Goal: Task Accomplishment & Management: Use online tool/utility

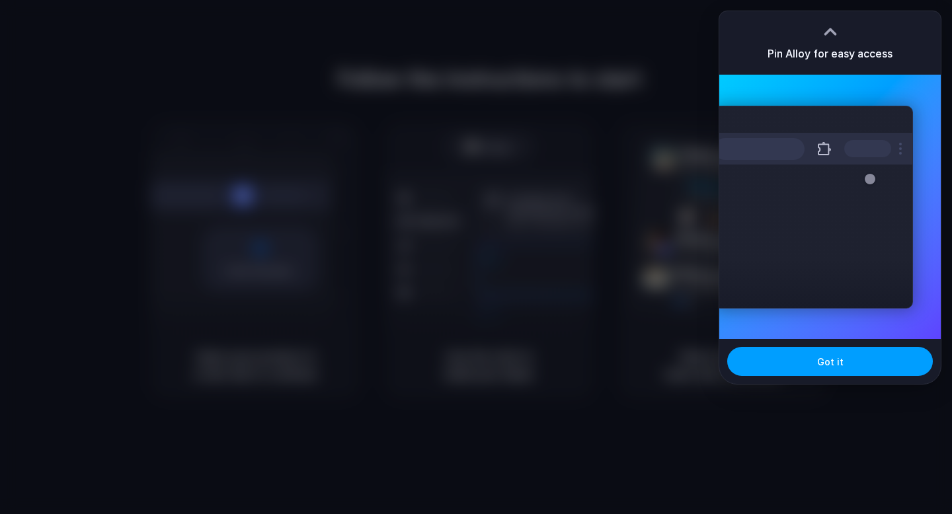
click at [841, 362] on button "Got it" at bounding box center [830, 361] width 206 height 29
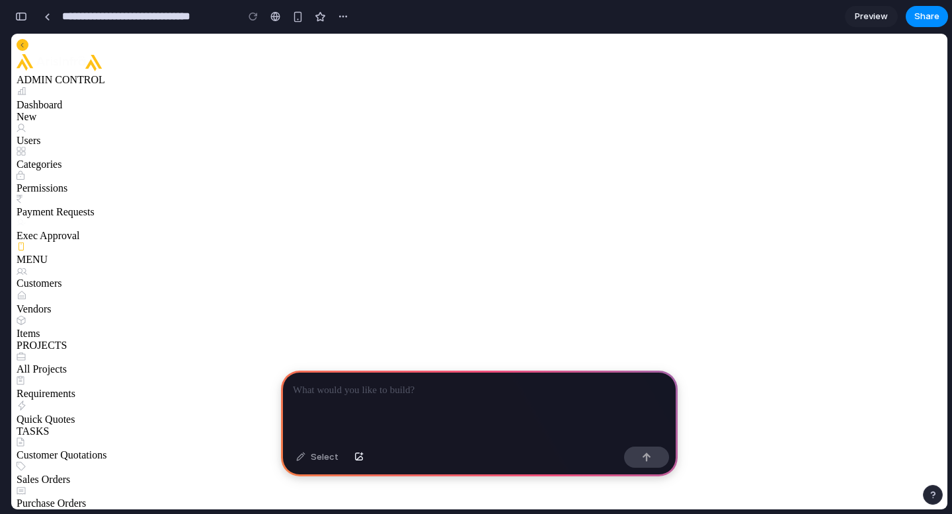
click at [520, 410] on div at bounding box center [479, 406] width 397 height 71
click at [648, 462] on button "button" at bounding box center [646, 457] width 45 height 21
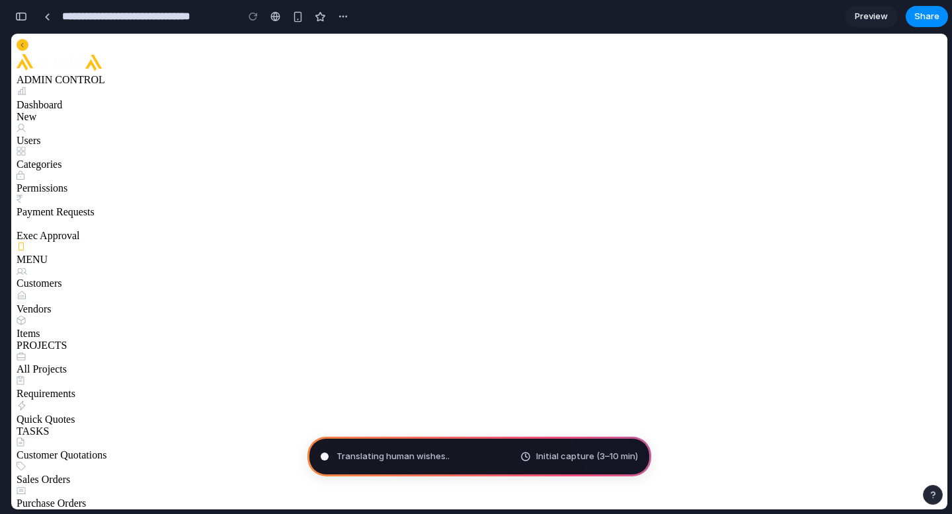
type input "**********"
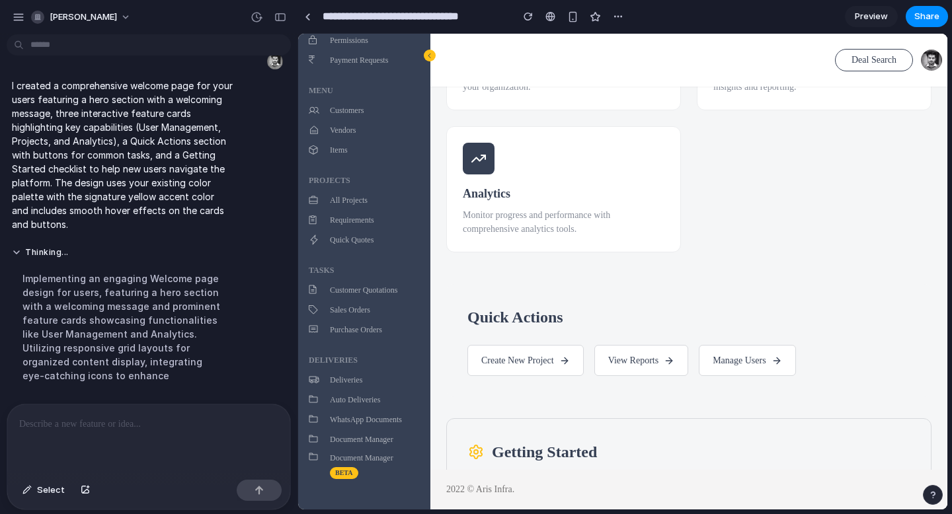
scroll to position [258, 0]
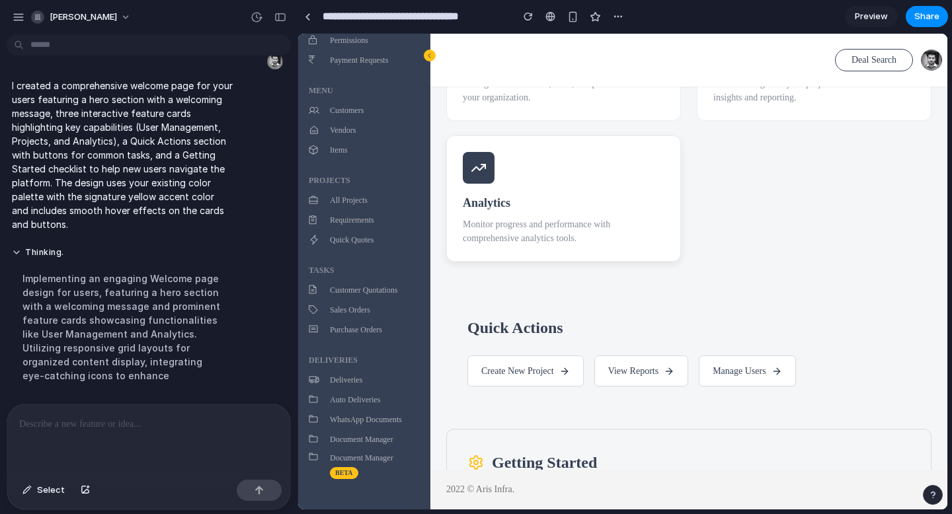
click at [485, 173] on icon at bounding box center [479, 168] width 16 height 16
click at [539, 236] on p "Monitor progress and performance with comprehensive analytics tools." at bounding box center [564, 232] width 202 height 28
click at [729, 375] on button "Manage Users" at bounding box center [747, 371] width 97 height 31
click at [729, 374] on button "Manage Users" at bounding box center [747, 371] width 97 height 31
click at [875, 24] on link "Preview" at bounding box center [871, 16] width 53 height 21
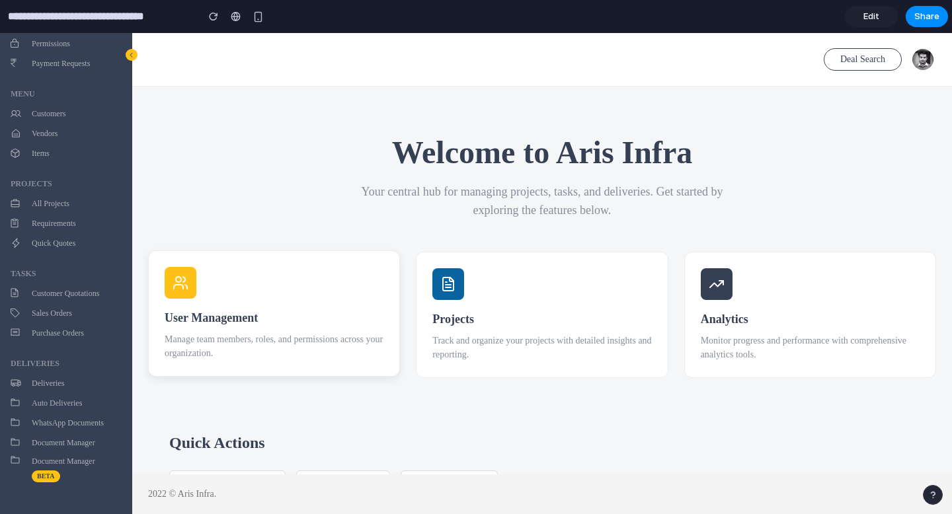
click at [181, 294] on div at bounding box center [181, 283] width 32 height 32
click at [495, 280] on div "Projects Track and organize your projects with detailed insights and reporting." at bounding box center [542, 314] width 252 height 126
click at [748, 286] on div "Analytics Monitor progress and performance with comprehensive analytics tools." at bounding box center [810, 314] width 252 height 126
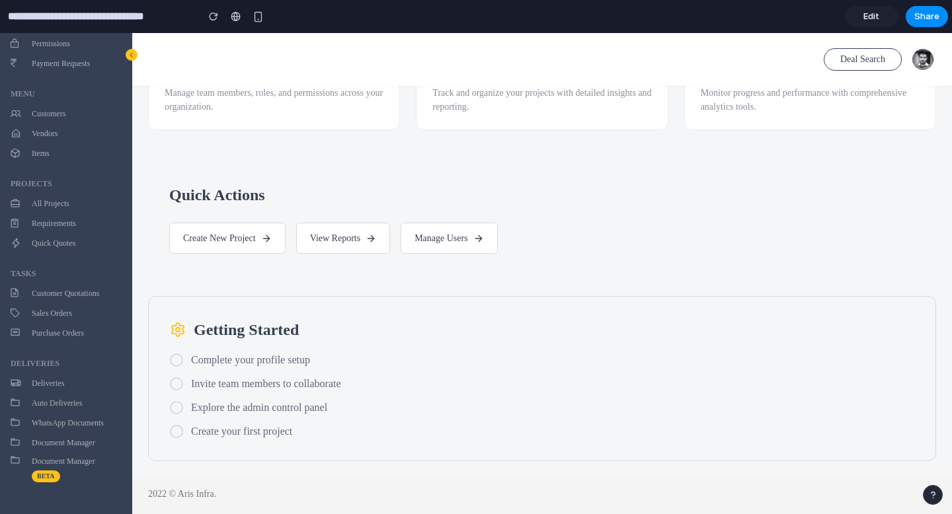
scroll to position [214, 0]
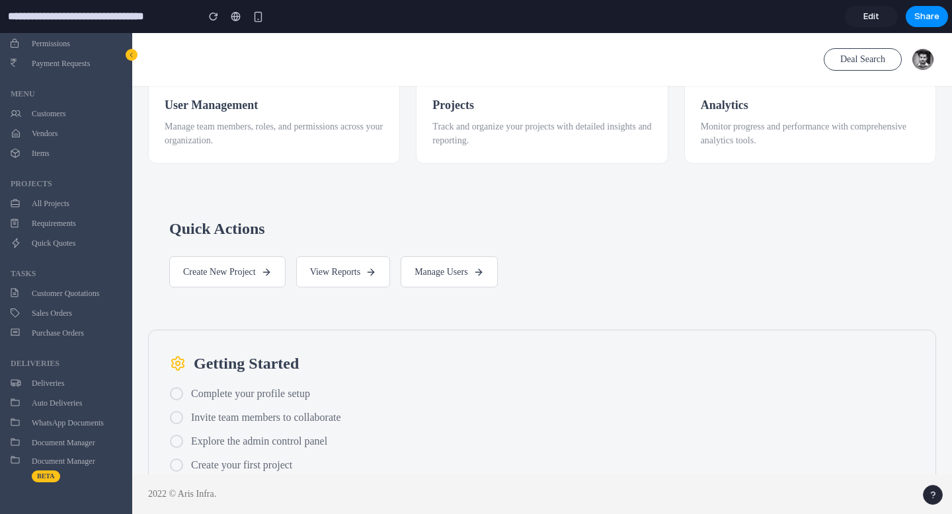
click at [865, 22] on span "Edit" at bounding box center [871, 16] width 16 height 13
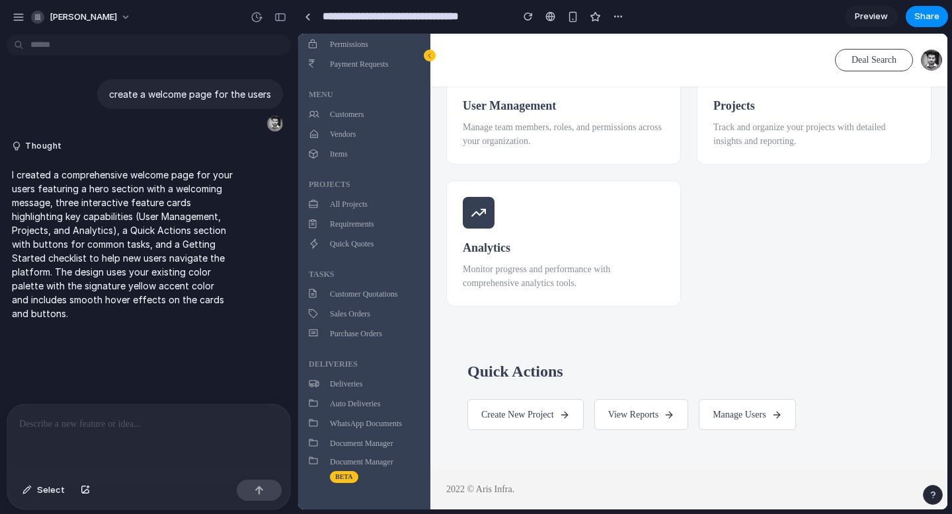
click at [143, 425] on p at bounding box center [148, 425] width 259 height 16
click at [143, 423] on p at bounding box center [148, 425] width 259 height 16
click at [143, 421] on p at bounding box center [148, 425] width 259 height 16
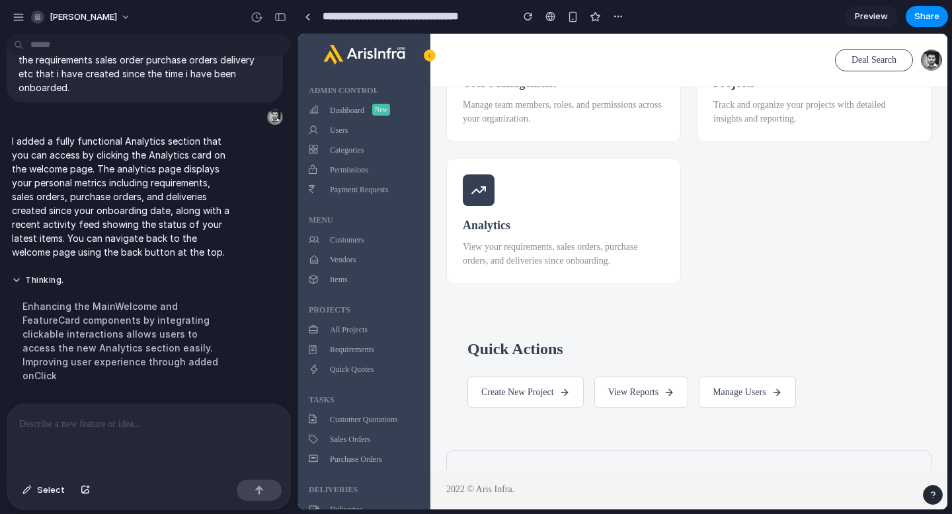
scroll to position [225, 0]
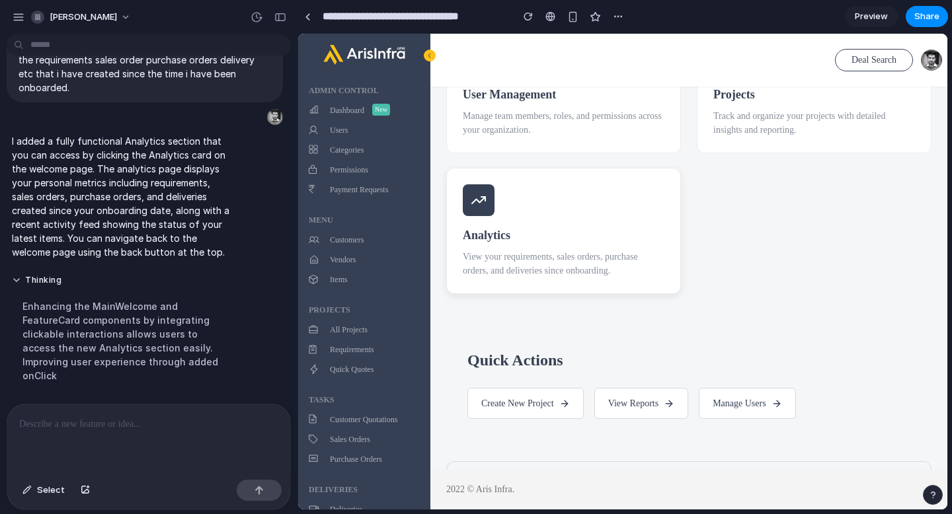
click at [512, 202] on div "Analytics View your requirements, sales orders, purchase orders, and deliveries…" at bounding box center [563, 231] width 235 height 126
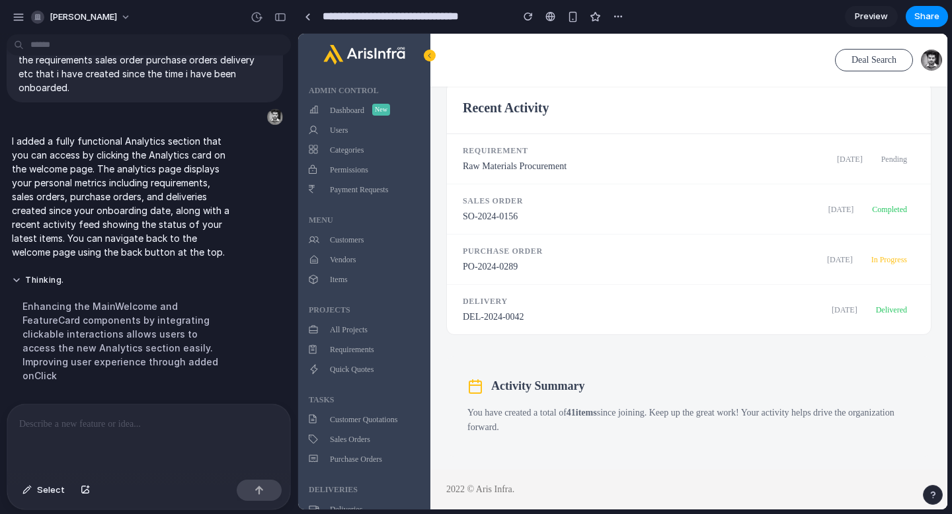
scroll to position [132, 0]
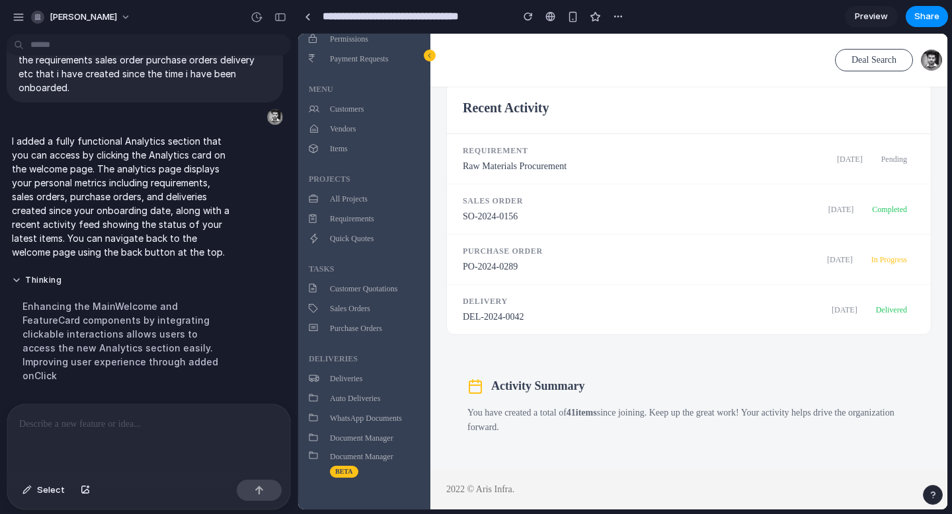
click at [686, 362] on div "Activity Summary You have created a total of 41 items since joining. Keep up th…" at bounding box center [688, 406] width 485 height 100
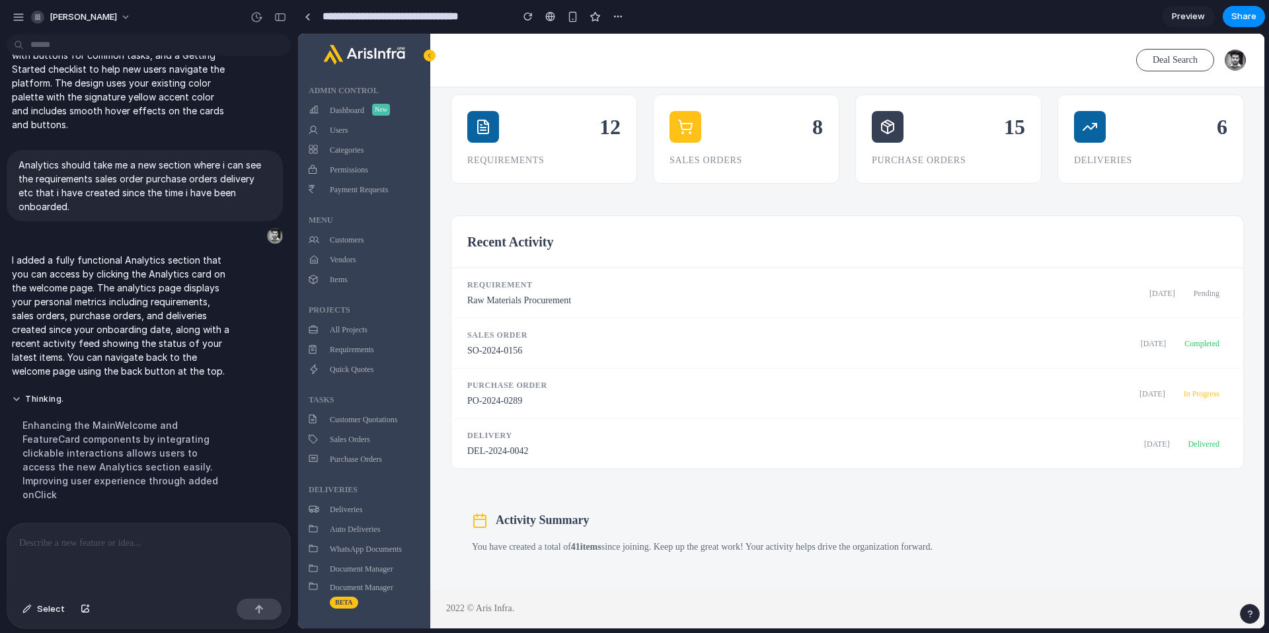
scroll to position [0, 0]
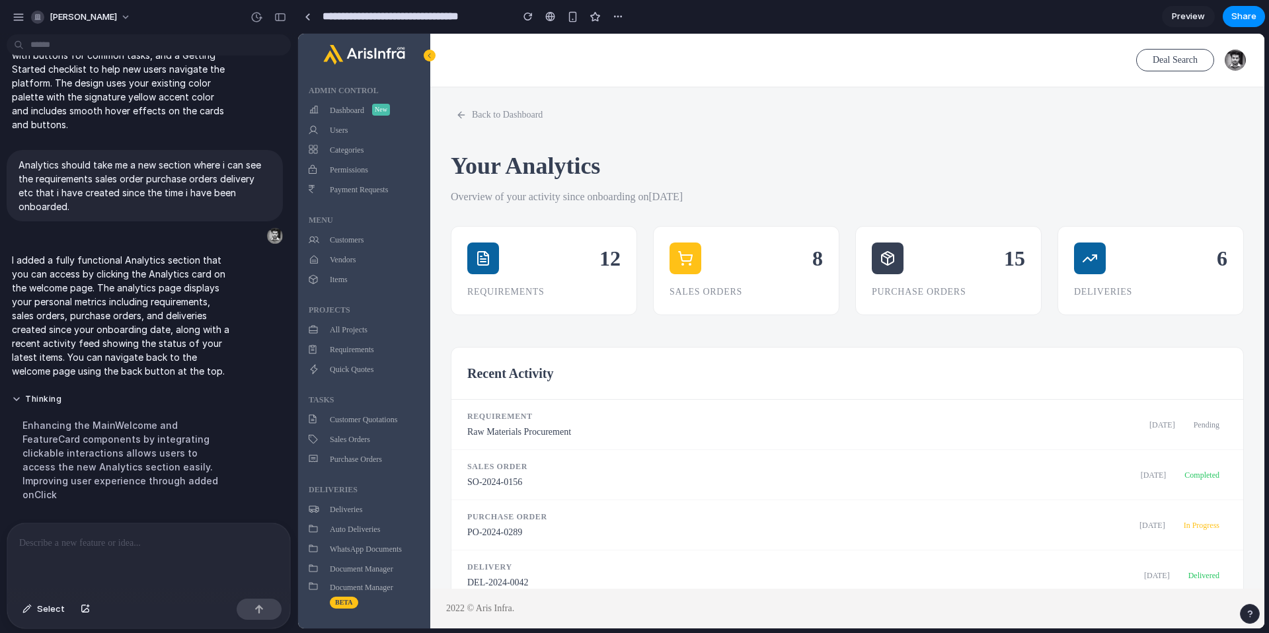
click at [601, 272] on div "12" at bounding box center [610, 259] width 21 height 32
click at [793, 257] on div "8" at bounding box center [746, 259] width 153 height 32
click at [934, 258] on div "15" at bounding box center [948, 259] width 153 height 32
click at [951, 257] on div at bounding box center [1090, 259] width 32 height 32
click at [506, 118] on button "Back to Dashboard" at bounding box center [499, 114] width 97 height 24
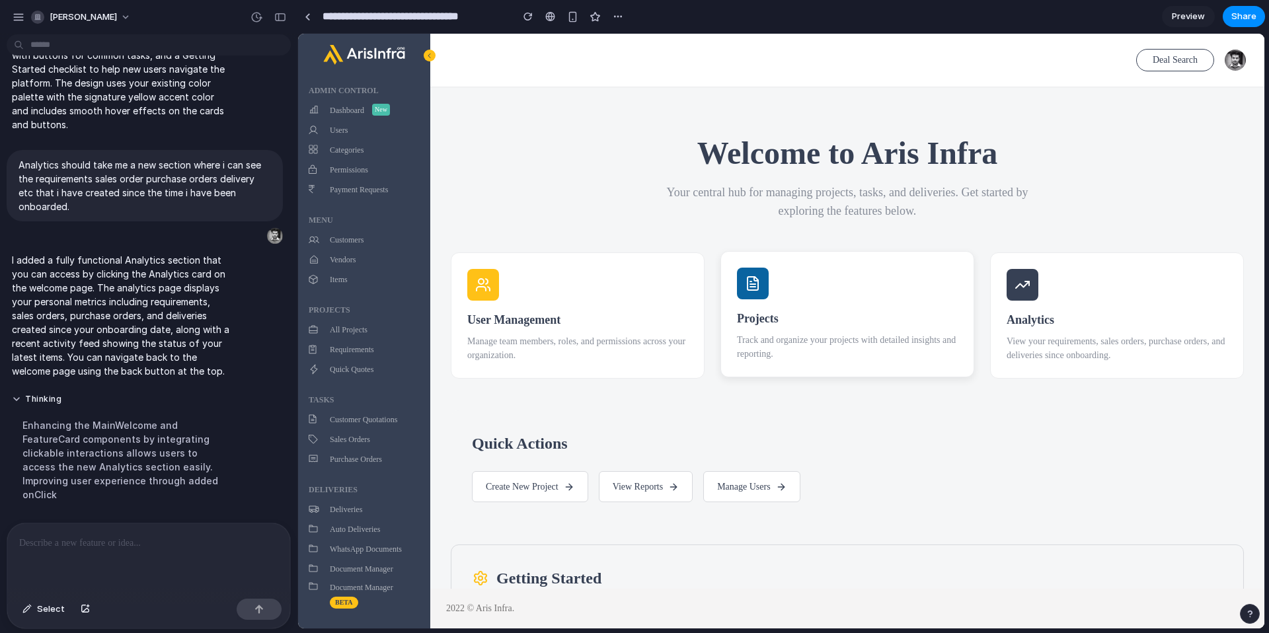
click at [810, 300] on div "Projects Track and organize your projects with detailed insights and reporting." at bounding box center [848, 314] width 254 height 126
click at [951, 301] on div "Analytics View your requirements, sales orders, purchase orders, and deliveries…" at bounding box center [1117, 316] width 254 height 126
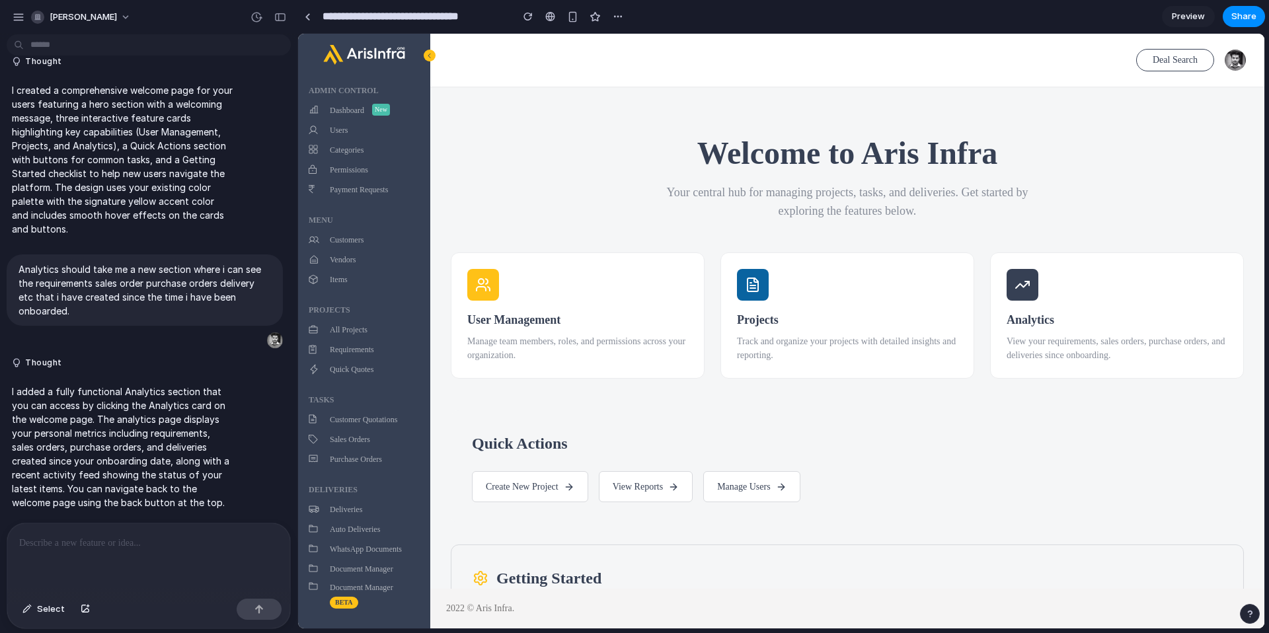
click at [561, 216] on div "Welcome to Aris Infra Your central hub for managing projects, tasks, and delive…" at bounding box center [847, 177] width 793 height 87
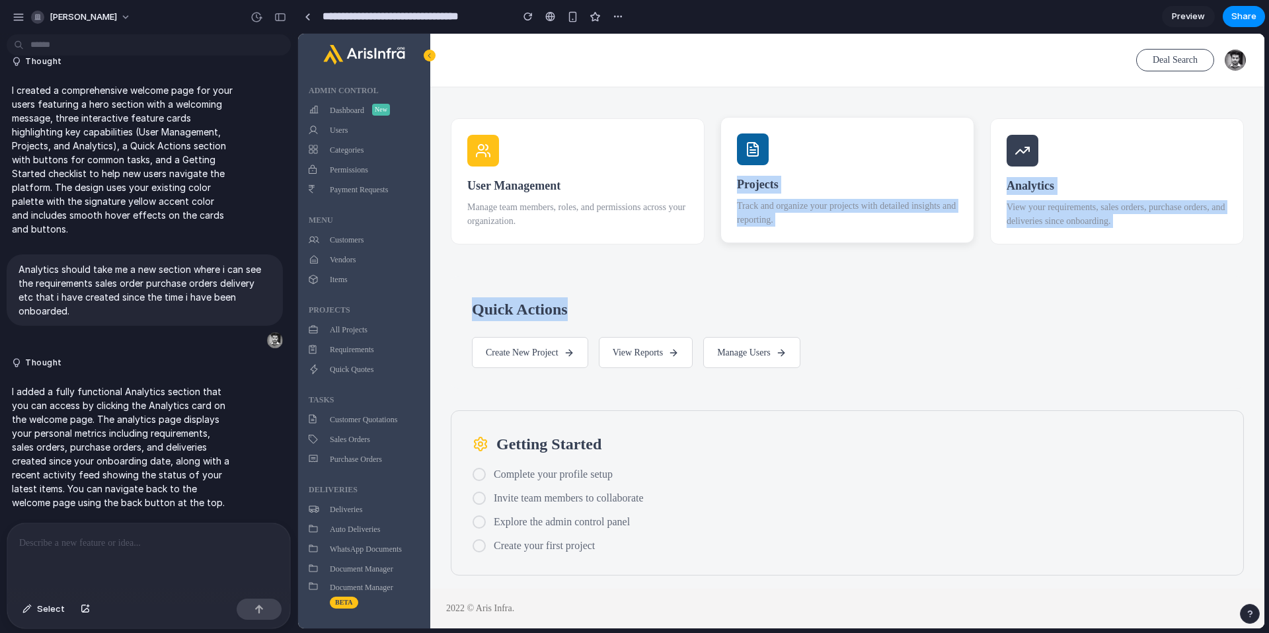
drag, startPoint x: 828, startPoint y: 163, endPoint x: 982, endPoint y: 240, distance: 171.5
click at [919, 300] on div "Welcome to Aris Infra Your central hub for managing projects, tasks, and delive…" at bounding box center [847, 272] width 793 height 608
click at [951, 172] on div "Analytics View your requirements, sales orders, purchase orders, and deliveries…" at bounding box center [1117, 180] width 254 height 126
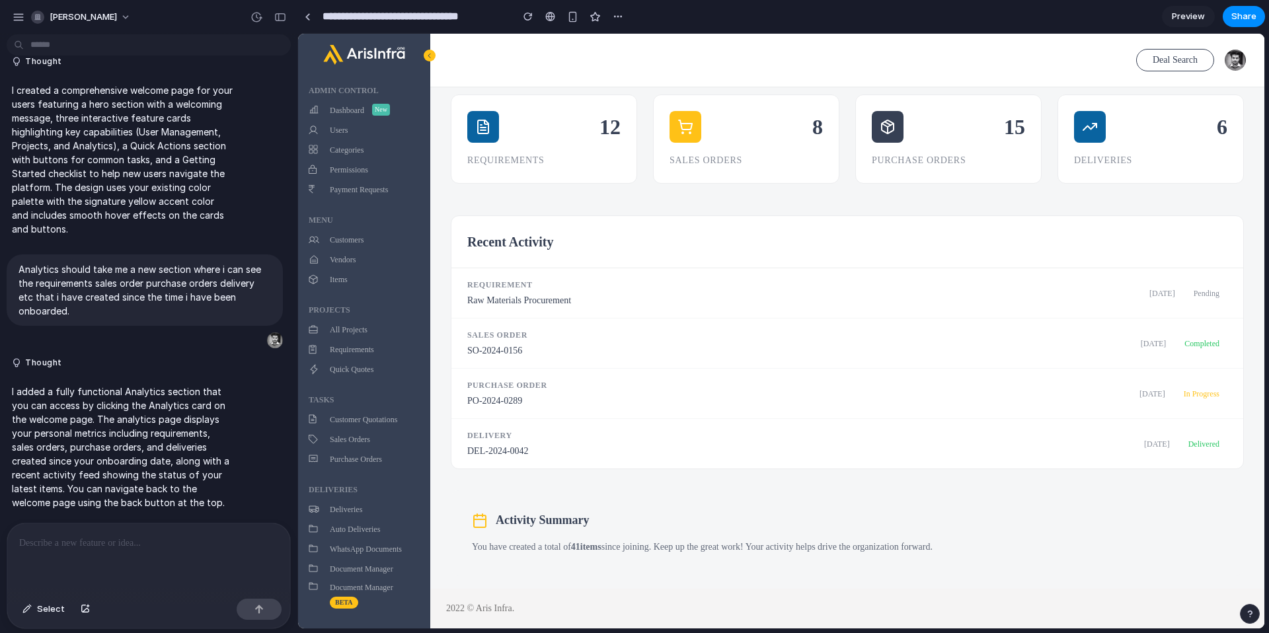
scroll to position [0, 0]
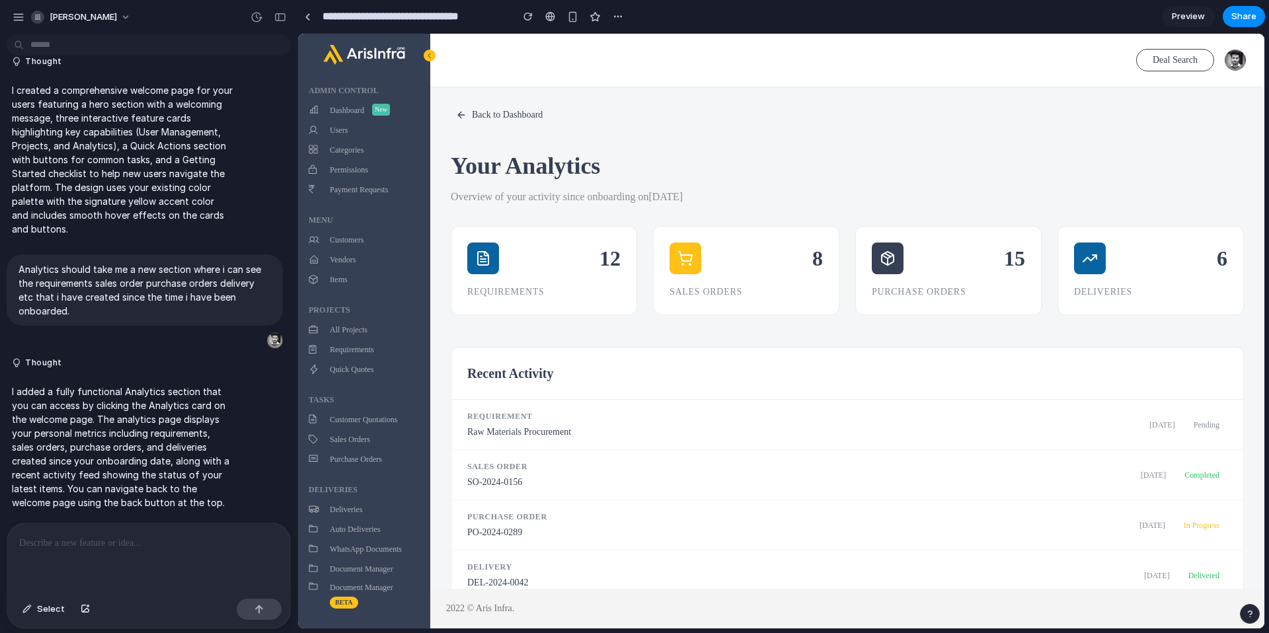
click at [501, 111] on button "Back to Dashboard" at bounding box center [499, 114] width 97 height 24
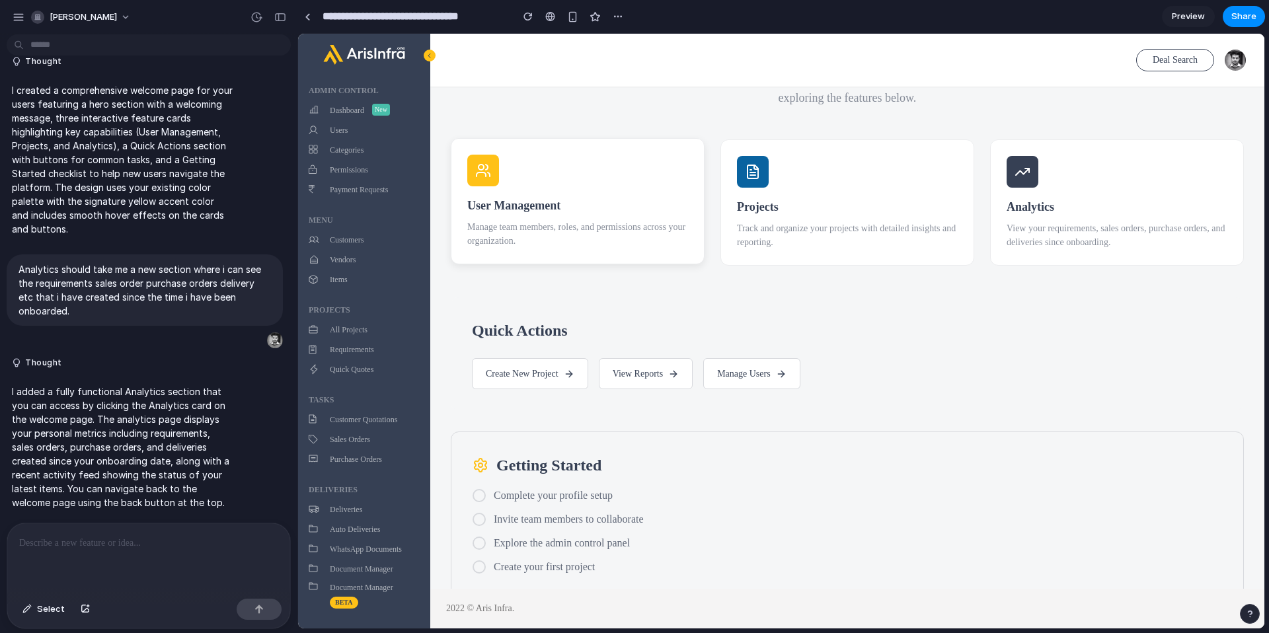
scroll to position [134, 0]
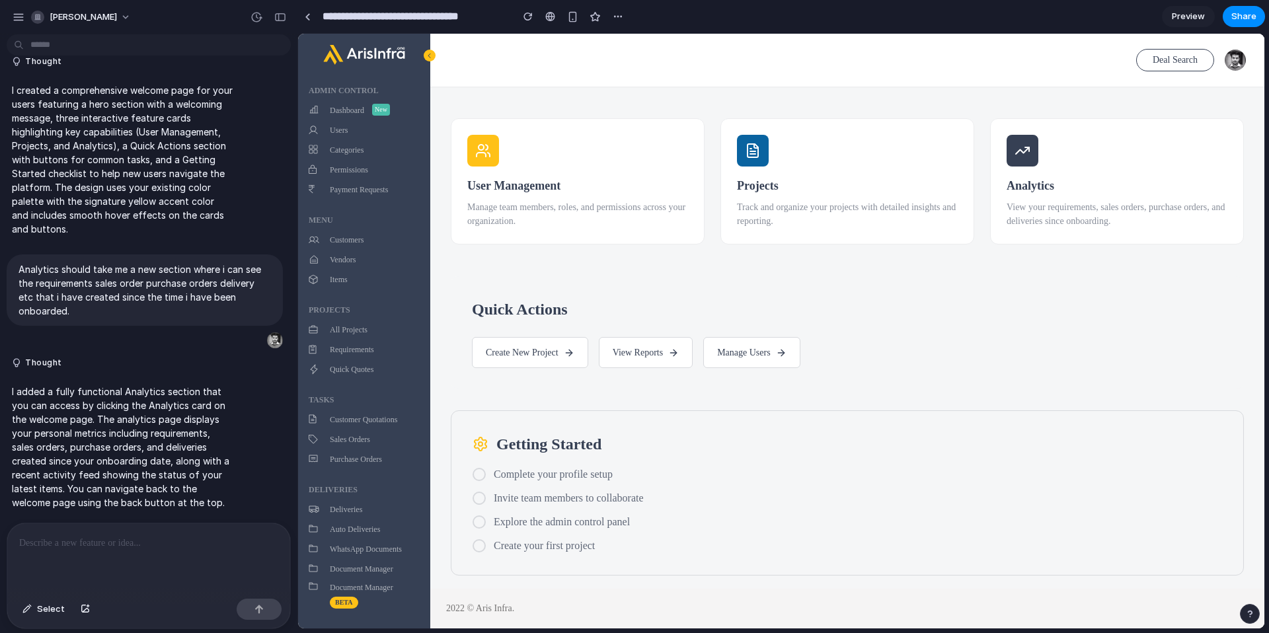
click at [584, 485] on ul "Complete your profile setup Invite team members to collaborate Explore the admi…" at bounding box center [848, 510] width 750 height 87
click at [479, 477] on div at bounding box center [479, 474] width 13 height 13
click at [479, 497] on div at bounding box center [479, 498] width 13 height 13
click at [481, 514] on li "Create your first project" at bounding box center [848, 546] width 750 height 16
drag, startPoint x: 625, startPoint y: 517, endPoint x: 720, endPoint y: 504, distance: 96.1
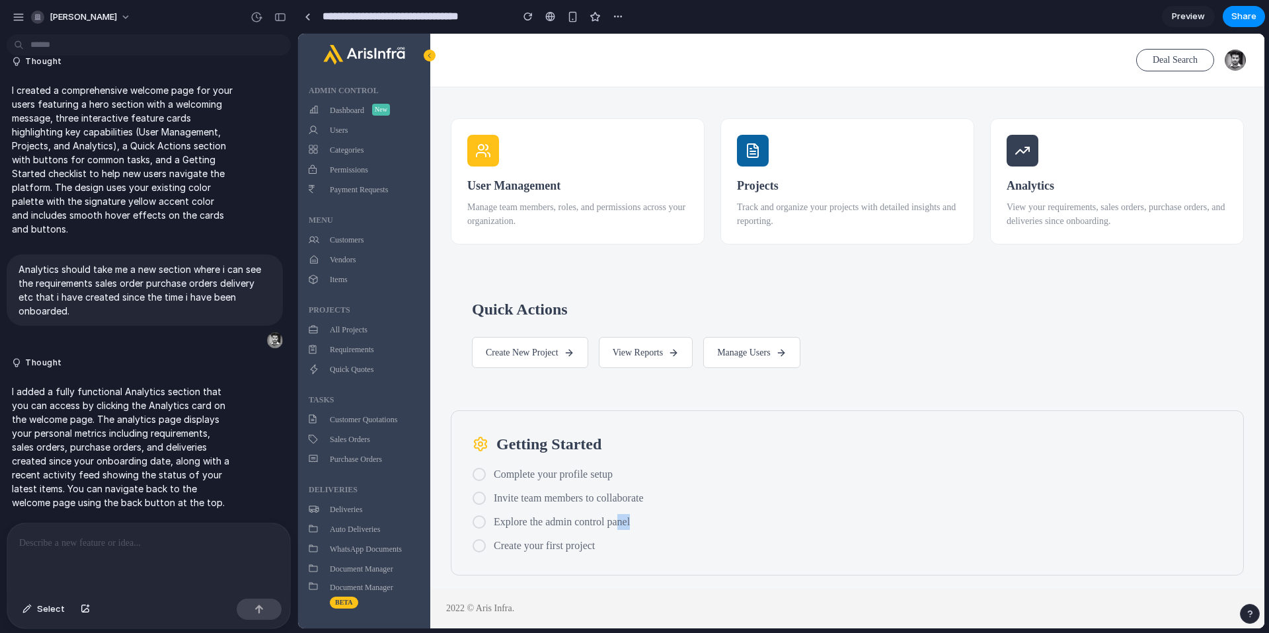
click at [653, 514] on li "Explore the admin control panel" at bounding box center [848, 522] width 750 height 16
click at [767, 465] on div "Getting Started Complete your profile setup Invite team members to collaborate …" at bounding box center [847, 493] width 793 height 165
drag, startPoint x: 906, startPoint y: 321, endPoint x: 911, endPoint y: 315, distance: 7.5
click at [907, 320] on h2 "Quick Actions" at bounding box center [847, 310] width 751 height 24
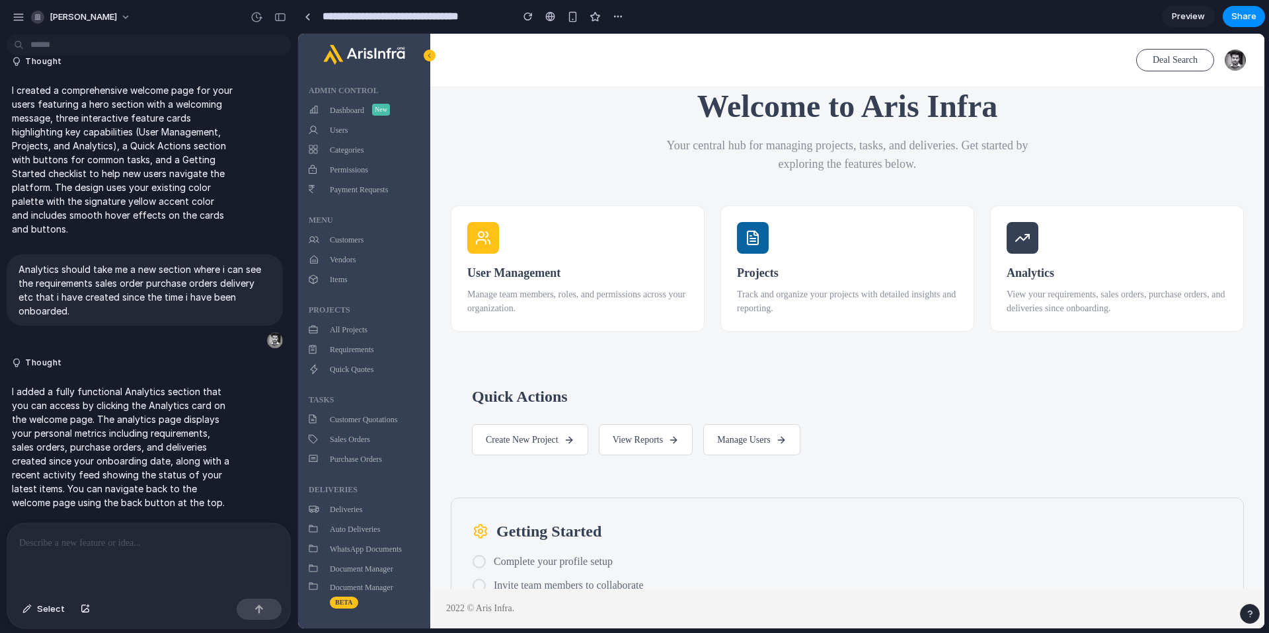
scroll to position [90, 0]
click at [951, 282] on div "Analytics View your requirements, sales orders, purchase orders, and deliveries…" at bounding box center [1117, 267] width 254 height 126
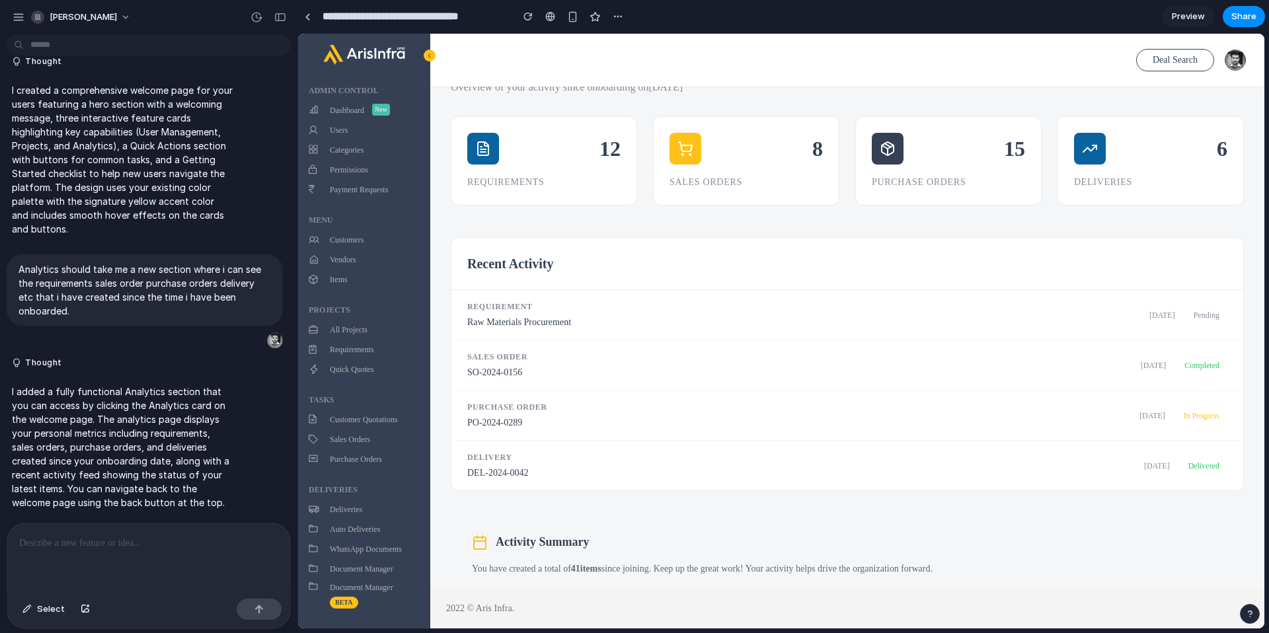
scroll to position [98, 0]
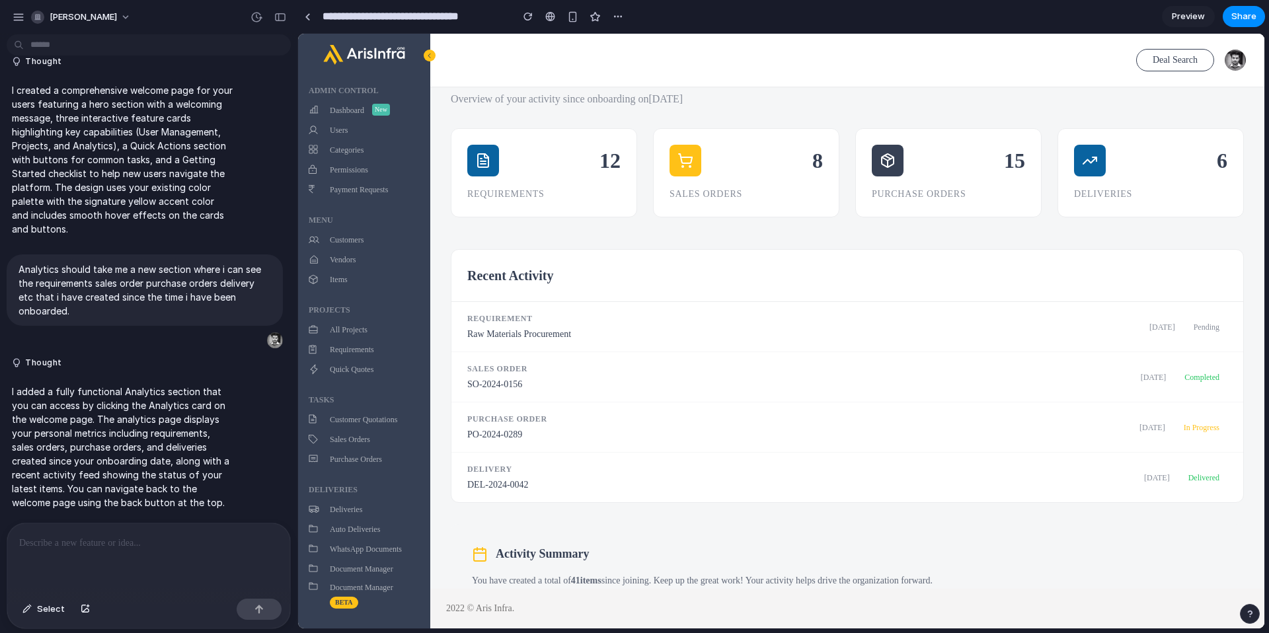
click at [567, 137] on div "12 Requirements" at bounding box center [544, 172] width 186 height 89
click at [708, 167] on div "8" at bounding box center [746, 161] width 153 height 32
click at [951, 168] on div "15" at bounding box center [1014, 161] width 21 height 32
click at [951, 173] on div "6" at bounding box center [1150, 161] width 153 height 32
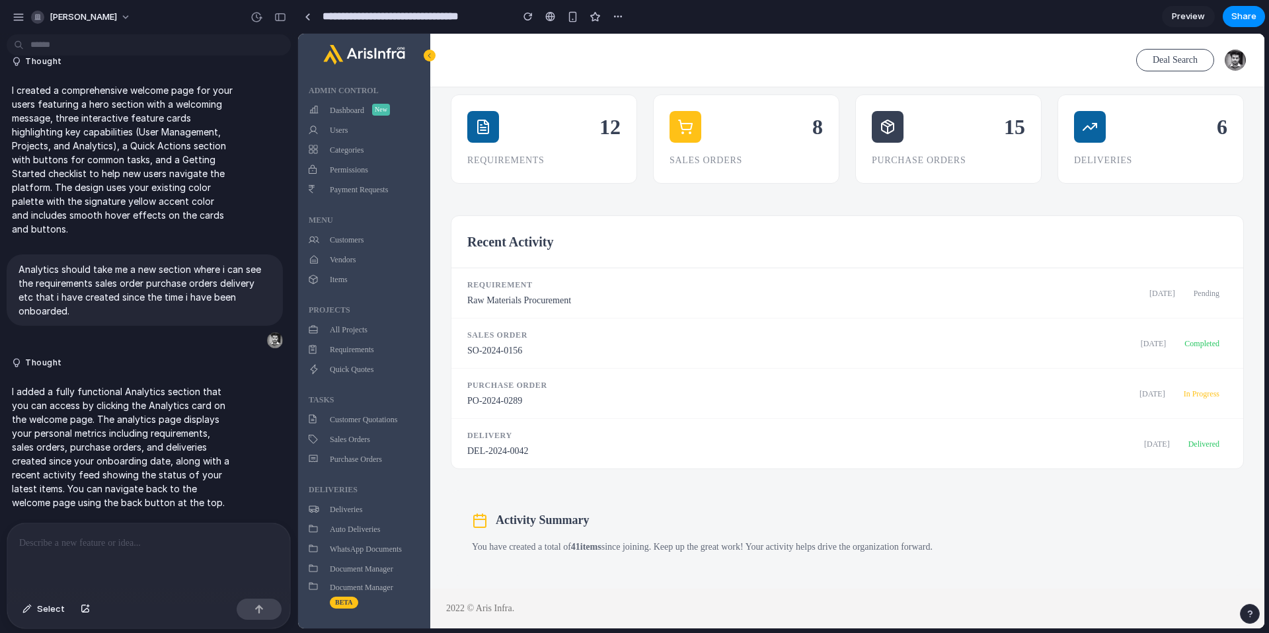
scroll to position [121, 0]
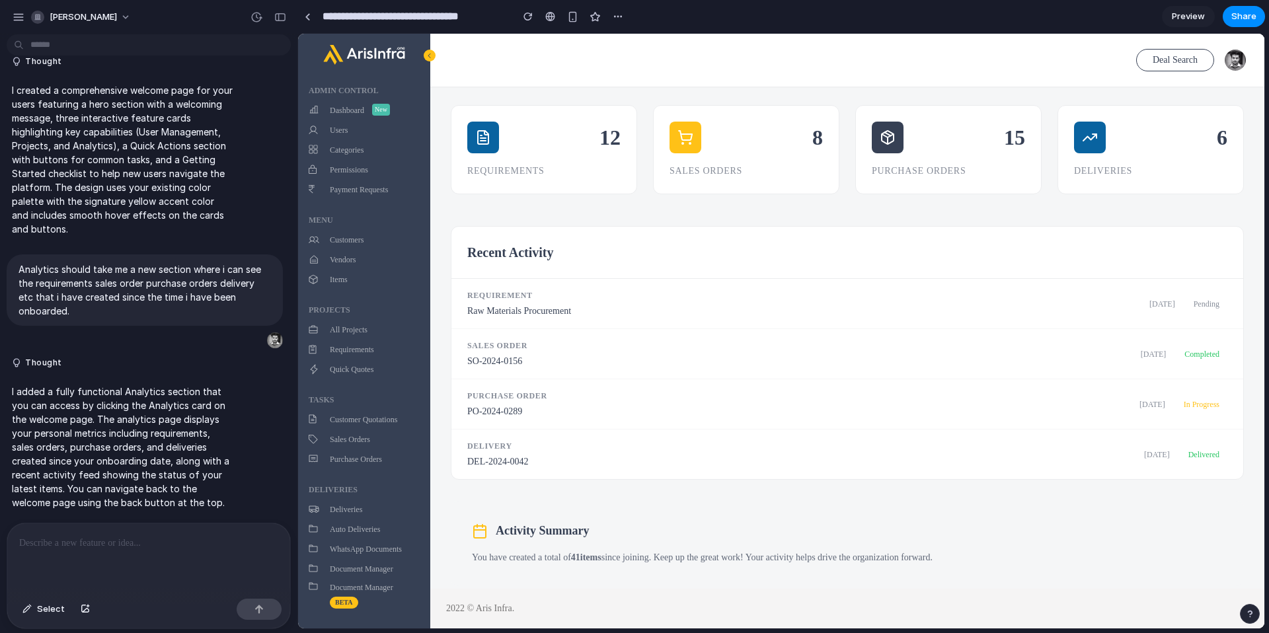
click at [501, 514] on p "You have created a total of 41 items since joining. Keep up the great work! You…" at bounding box center [847, 558] width 751 height 15
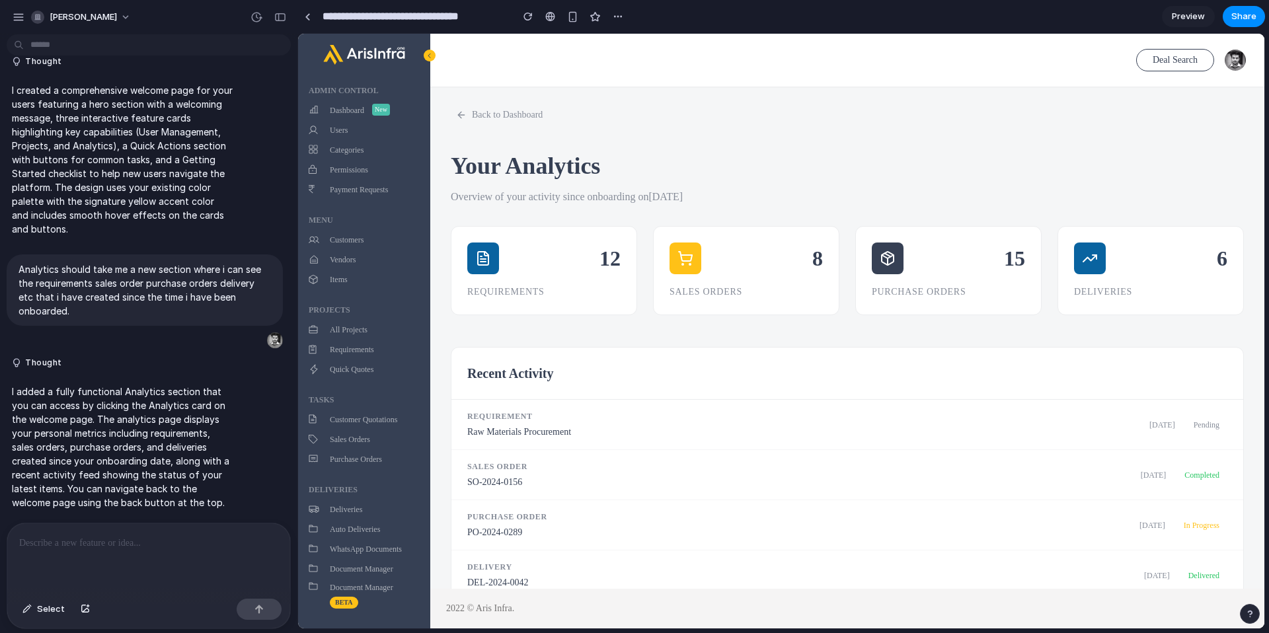
click at [556, 342] on div "Back to Dashboard Your Analytics Overview of your activity since onboarding on …" at bounding box center [847, 404] width 793 height 605
click at [639, 138] on div "Back to Dashboard Your Analytics Overview of your activity since onboarding on …" at bounding box center [847, 404] width 793 height 605
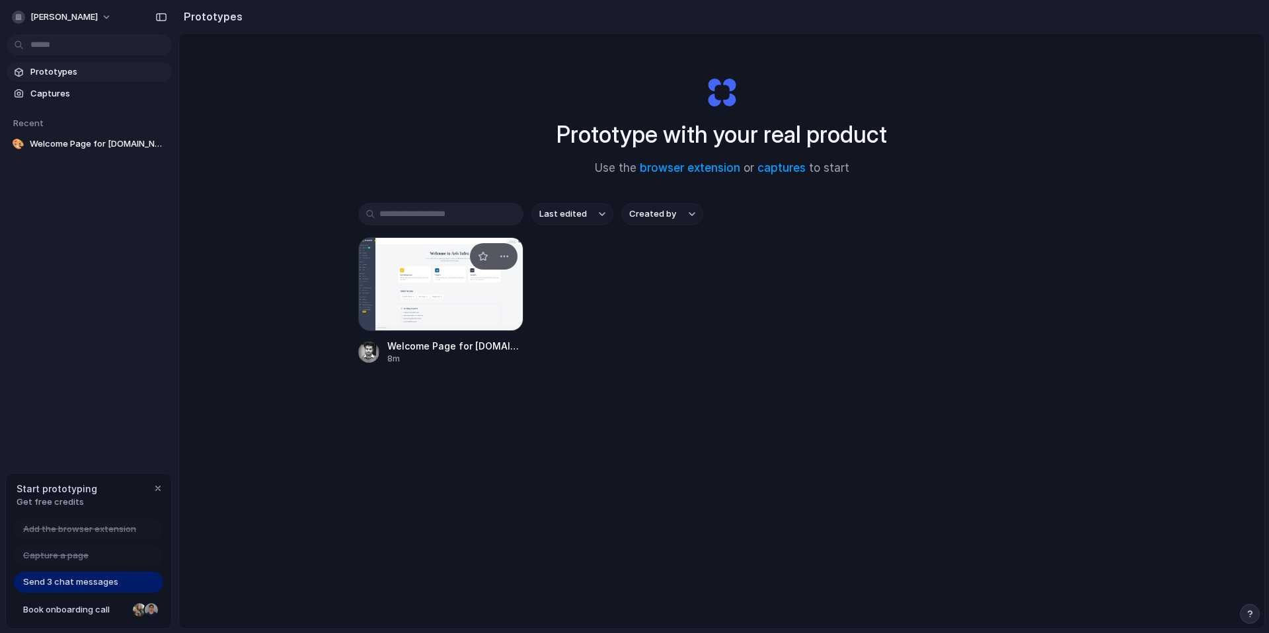
click at [433, 285] on div at bounding box center [440, 284] width 165 height 94
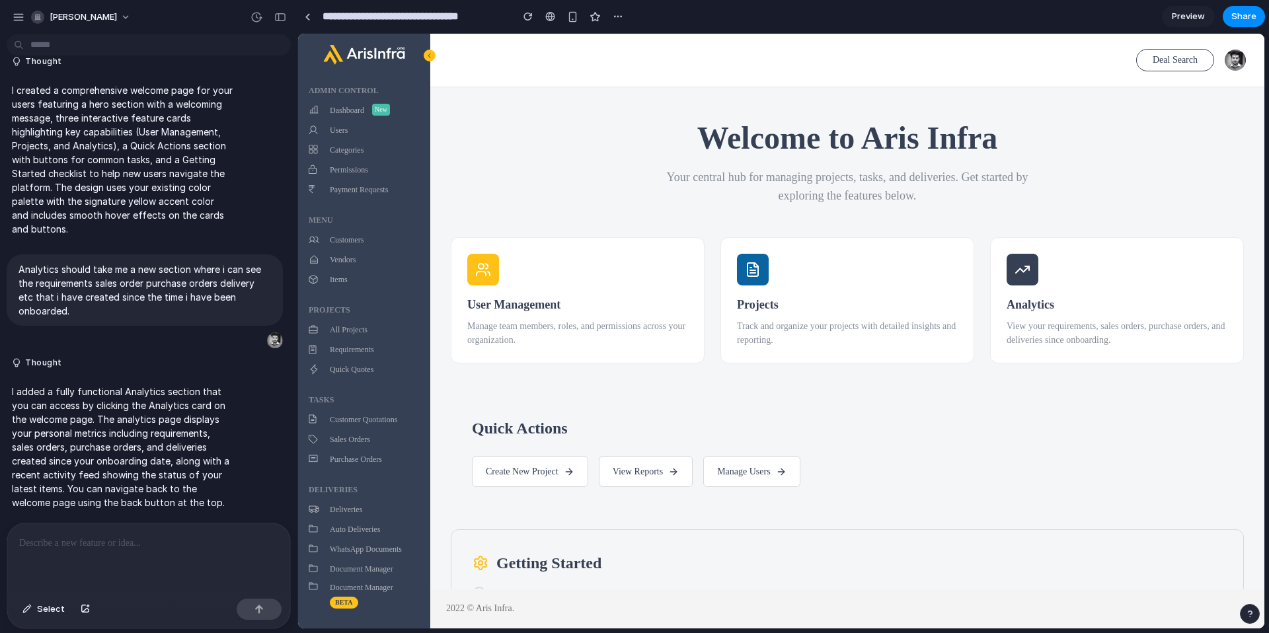
scroll to position [134, 0]
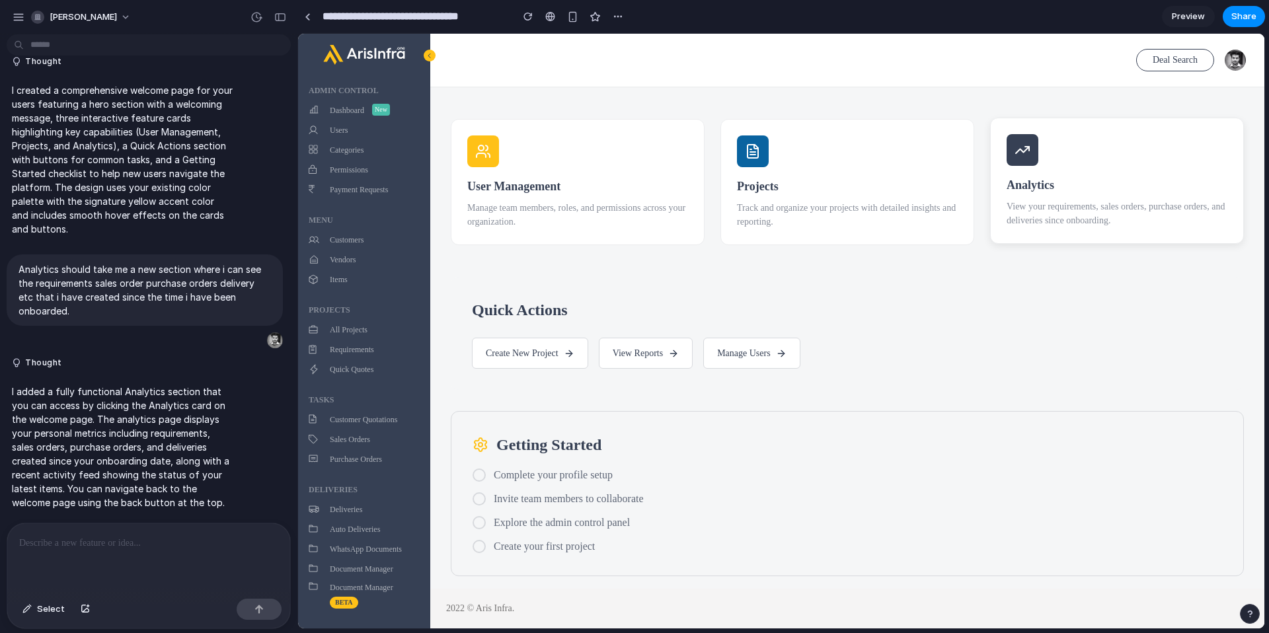
click at [951, 141] on div "Analytics View your requirements, sales orders, purchase orders, and deliveries…" at bounding box center [1117, 181] width 254 height 126
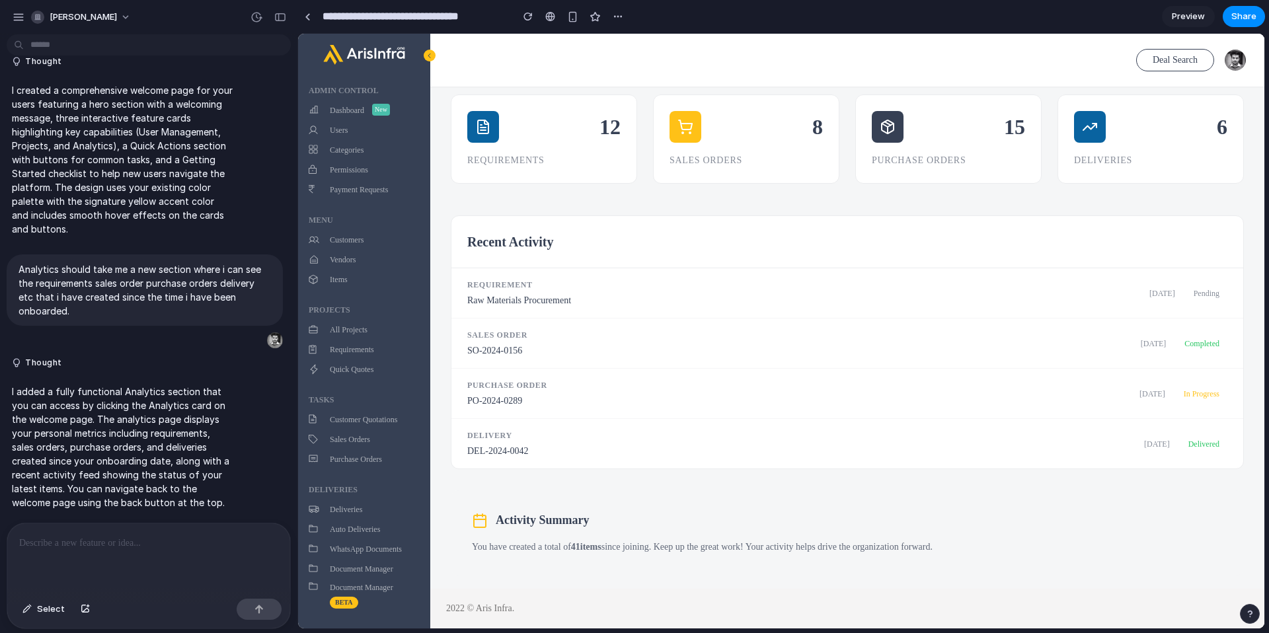
click at [635, 317] on div at bounding box center [635, 317] width 0 height 0
